Goal: Transaction & Acquisition: Purchase product/service

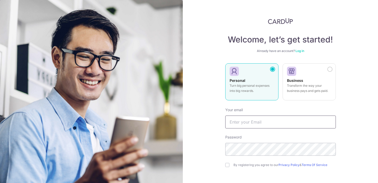
click at [273, 123] on input "text" at bounding box center [280, 121] width 110 height 13
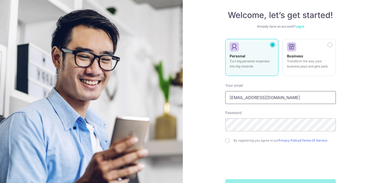
scroll to position [30, 0]
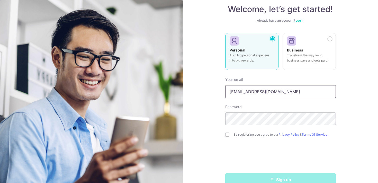
type input "yijessica21@gmail.com"
click at [229, 134] on div "By registering you agree to our Privacy Policy & Terms Of Service" at bounding box center [280, 134] width 110 height 6
click at [227, 134] on input "checkbox" at bounding box center [227, 134] width 4 height 4
checkbox input "true"
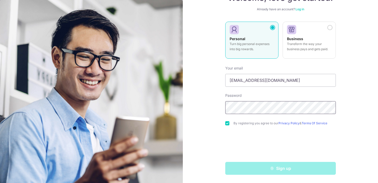
click at [175, 108] on section "Welcome, let’s get started! Already have an account? Log in Personal Turn big p…" at bounding box center [189, 91] width 378 height 183
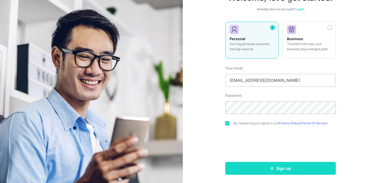
click at [253, 168] on button "Sign up" at bounding box center [280, 168] width 110 height 13
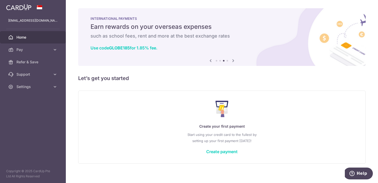
scroll to position [5, 0]
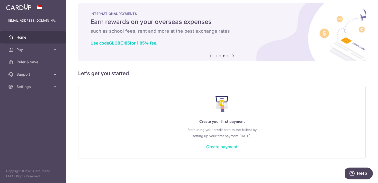
click at [213, 147] on link "Create payment" at bounding box center [221, 146] width 31 height 5
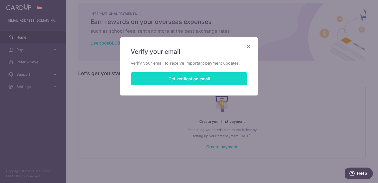
click at [211, 79] on button "Get verification email" at bounding box center [189, 78] width 117 height 13
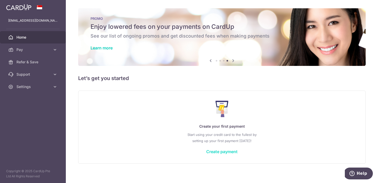
click at [222, 152] on link "Create payment" at bounding box center [221, 151] width 31 height 5
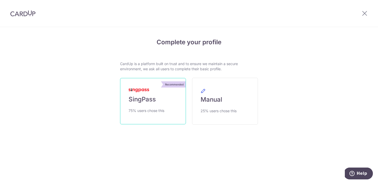
click at [149, 98] on span "SingPass" at bounding box center [141, 99] width 27 height 8
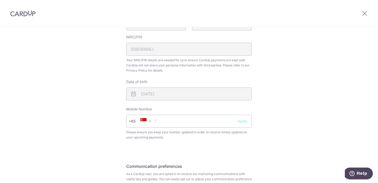
scroll to position [152, 0]
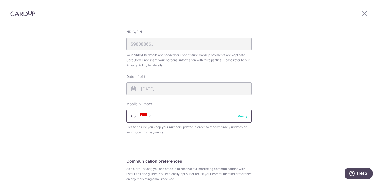
click at [192, 119] on input "text" at bounding box center [188, 115] width 125 height 13
type input "82233098"
click at [242, 118] on button "Verify" at bounding box center [242, 115] width 10 height 5
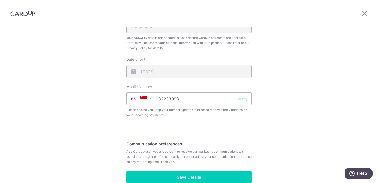
scroll to position [170, 0]
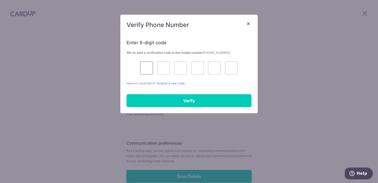
click at [145, 63] on input "text" at bounding box center [146, 67] width 13 height 13
type input "3"
type input "9"
type input "4"
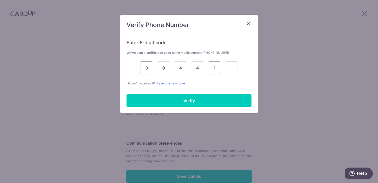
type input "1"
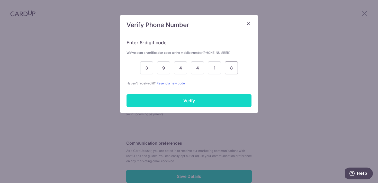
type input "8"
click at [142, 96] on input "Verify" at bounding box center [188, 100] width 125 height 13
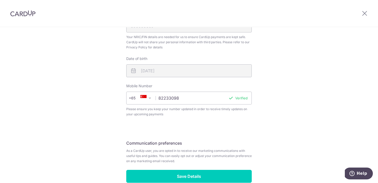
scroll to position [198, 0]
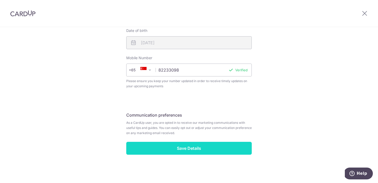
click at [234, 151] on input "Save Details" at bounding box center [188, 148] width 125 height 13
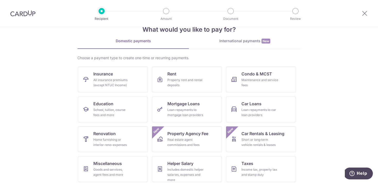
scroll to position [22, 0]
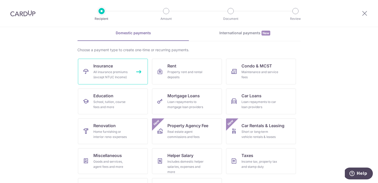
click at [100, 71] on div "All insurance premiums (except NTUC Income)" at bounding box center [111, 74] width 37 height 10
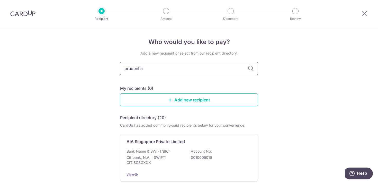
type input "prudential"
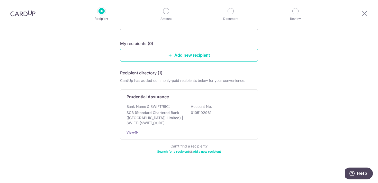
scroll to position [46, 0]
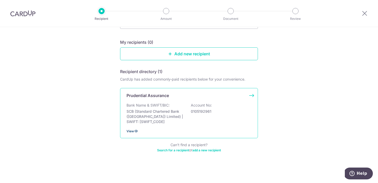
click at [134, 131] on icon at bounding box center [136, 131] width 4 height 4
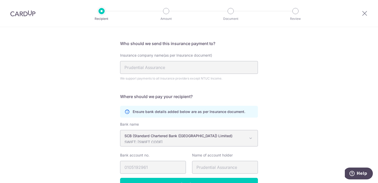
scroll to position [30, 0]
click at [283, 107] on div "Recipient Details Your recipient does not need a CardUp account to receive your…" at bounding box center [189, 105] width 378 height 217
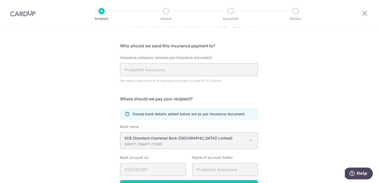
scroll to position [62, 0]
